Goal: Task Accomplishment & Management: Manage account settings

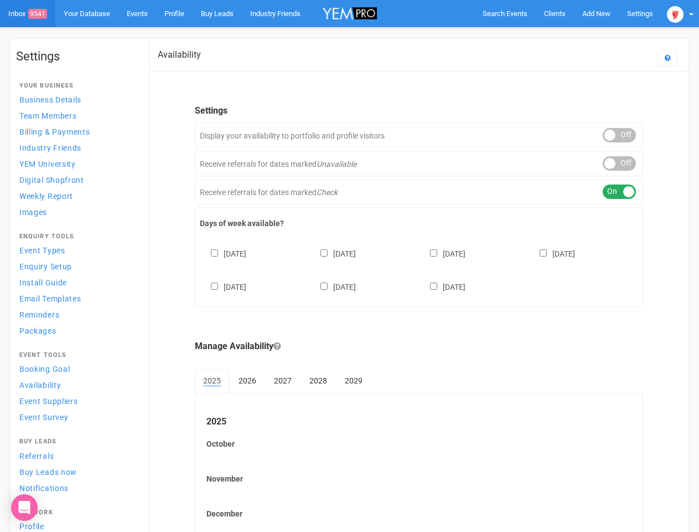
click at [349, 266] on div "[DATE] [DATE] [DATE] [DATE] [DATE] [DATE] [DATE]" at bounding box center [419, 264] width 439 height 66
click at [505, 13] on span "Search Events" at bounding box center [505, 13] width 45 height 8
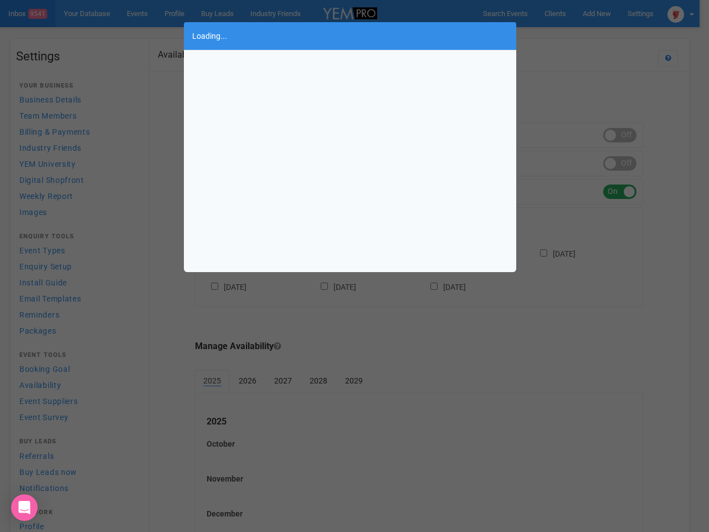
click at [596, 13] on div "Loading..." at bounding box center [354, 266] width 709 height 532
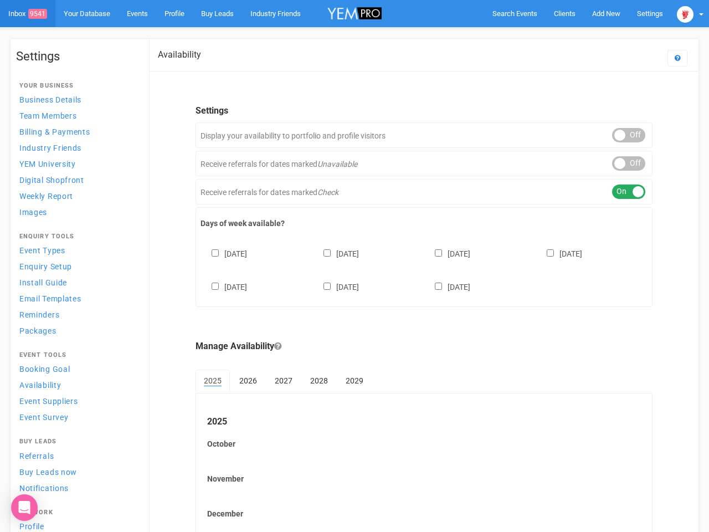
click at [571, 35] on body "Search Events Clients Add New New Client New Event New Enquiry Settings [GEOGRA…" at bounding box center [354, 303] width 709 height 606
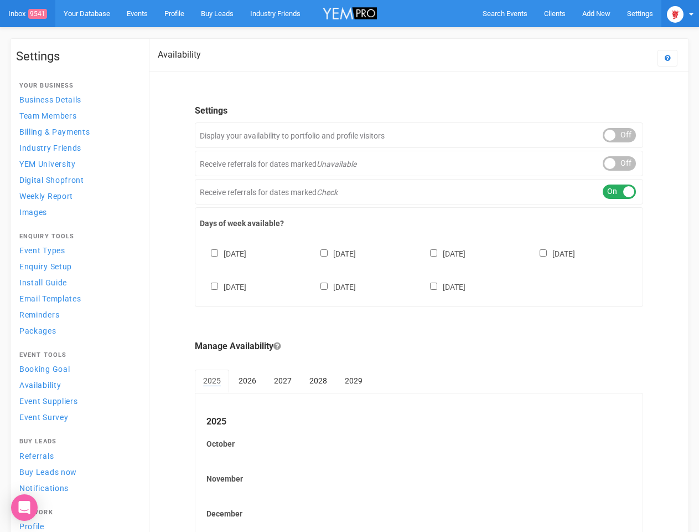
click at [681, 13] on img at bounding box center [675, 14] width 17 height 17
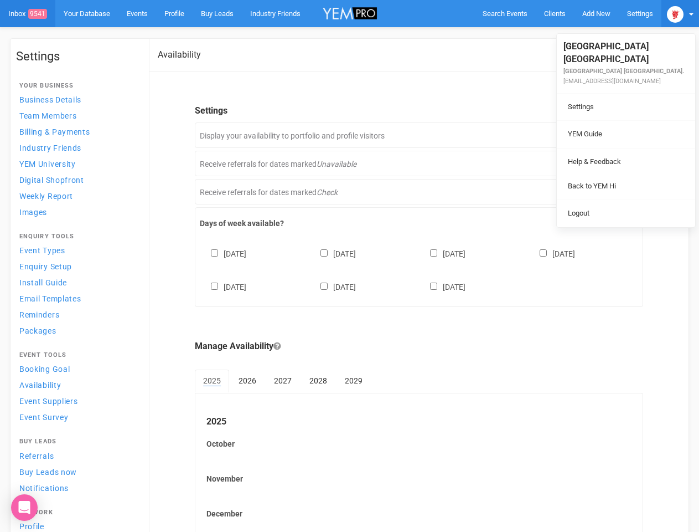
click at [620, 148] on li at bounding box center [626, 148] width 138 height 1
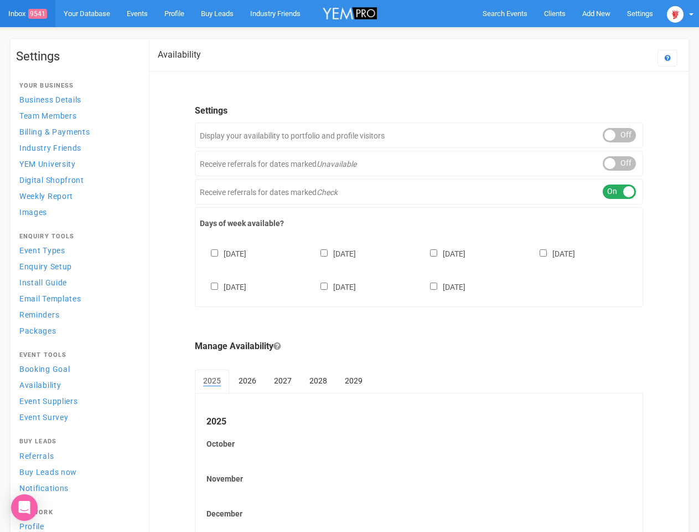
click at [620, 163] on body "Search Events Clients Add New New Client New Event New Enquiry Settings [GEOGRA…" at bounding box center [349, 303] width 699 height 606
click at [620, 192] on div "ON OFF" at bounding box center [619, 191] width 33 height 14
click at [419, 269] on div "[DATE] [DATE] [DATE] [DATE] [DATE] [DATE] [DATE]" at bounding box center [419, 264] width 439 height 66
